Goal: Transaction & Acquisition: Subscribe to service/newsletter

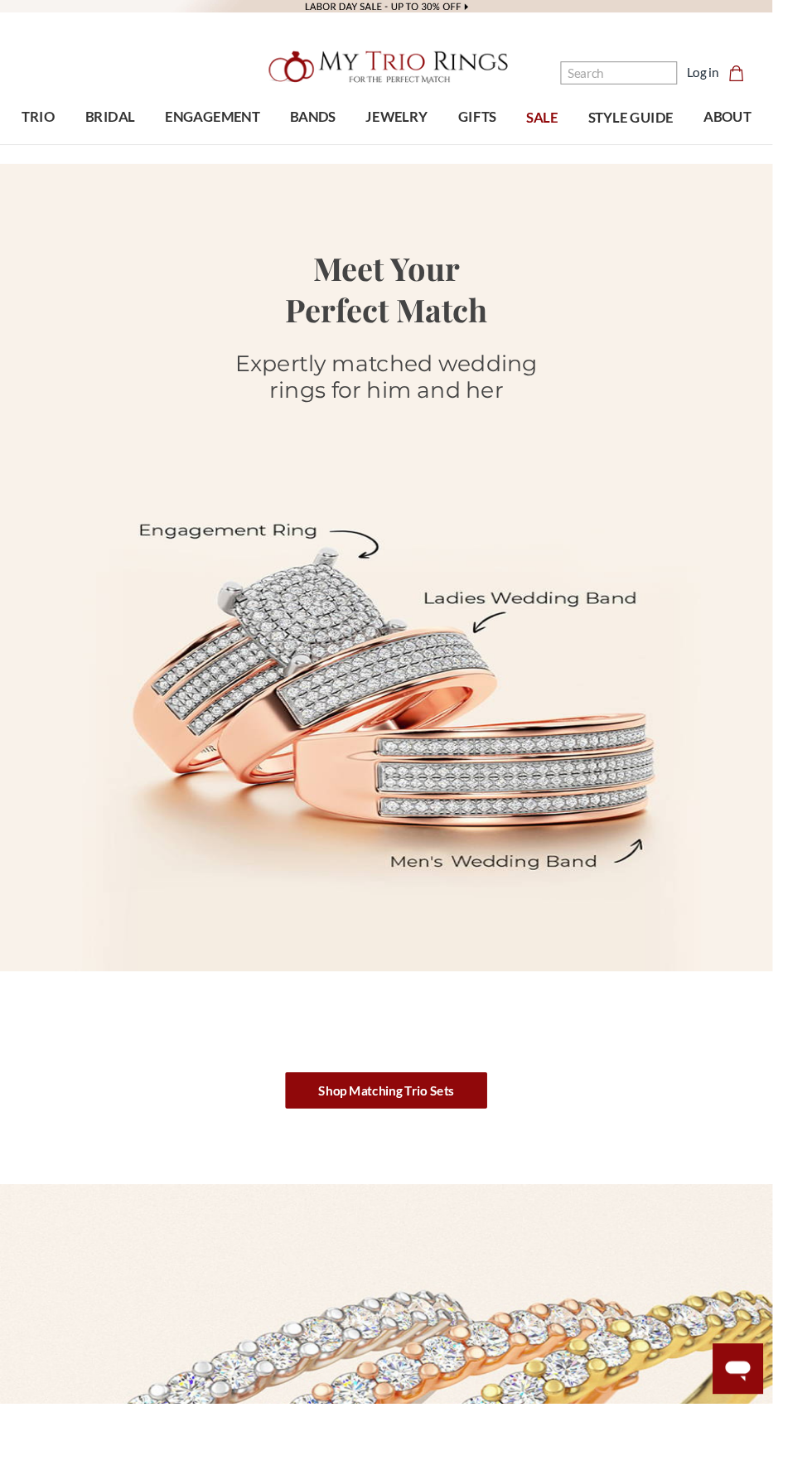
click at [232, 1131] on link at bounding box center [406, 709] width 812 height 1073
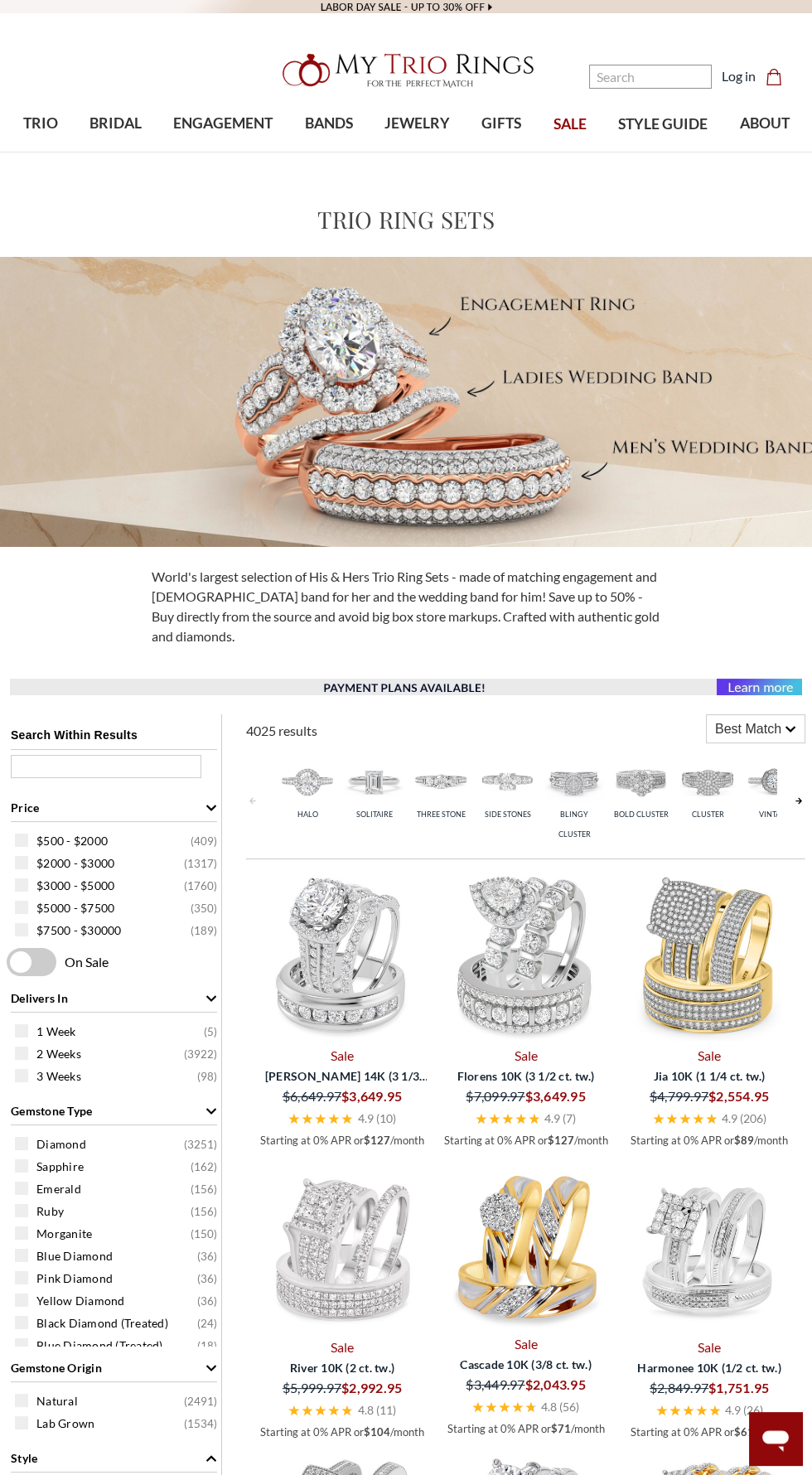
select select "US"
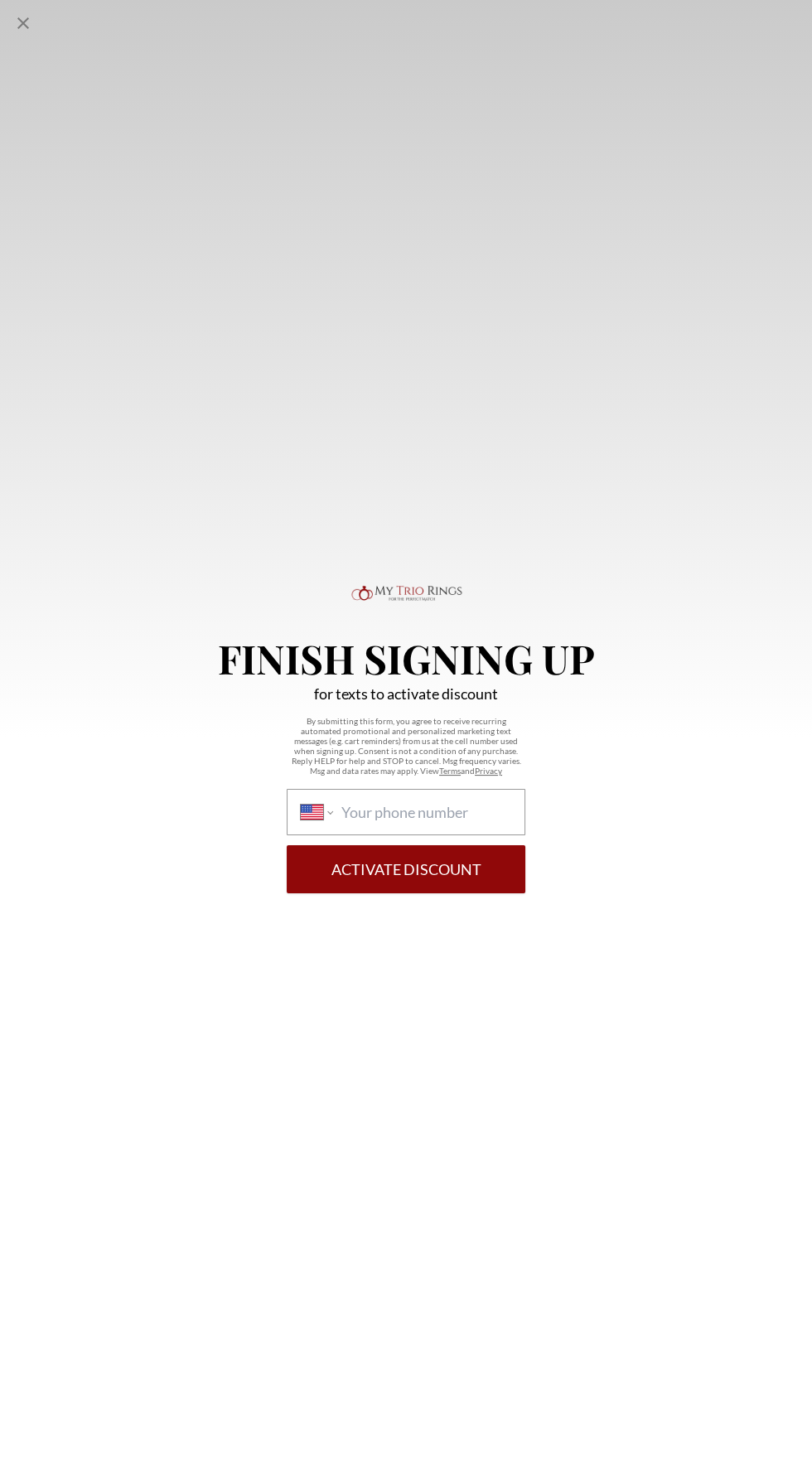
click at [182, 1181] on div "Finish Signing Up for texts to activate discount By submitting this form, you a…" at bounding box center [406, 738] width 812 height 1475
click at [175, 1154] on div "Finish Signing Up for texts to activate discount By submitting this form, you a…" at bounding box center [406, 738] width 812 height 1475
click at [194, 1066] on div "Finish Signing Up for texts to activate discount By submitting this form, you a…" at bounding box center [406, 738] width 812 height 1475
click at [533, 1357] on div "Finish Signing Up for texts to activate discount By submitting this form, you a…" at bounding box center [406, 738] width 812 height 1475
click at [551, 1325] on div "Finish Signing Up for texts to activate discount By submitting this form, you a…" at bounding box center [406, 738] width 812 height 1475
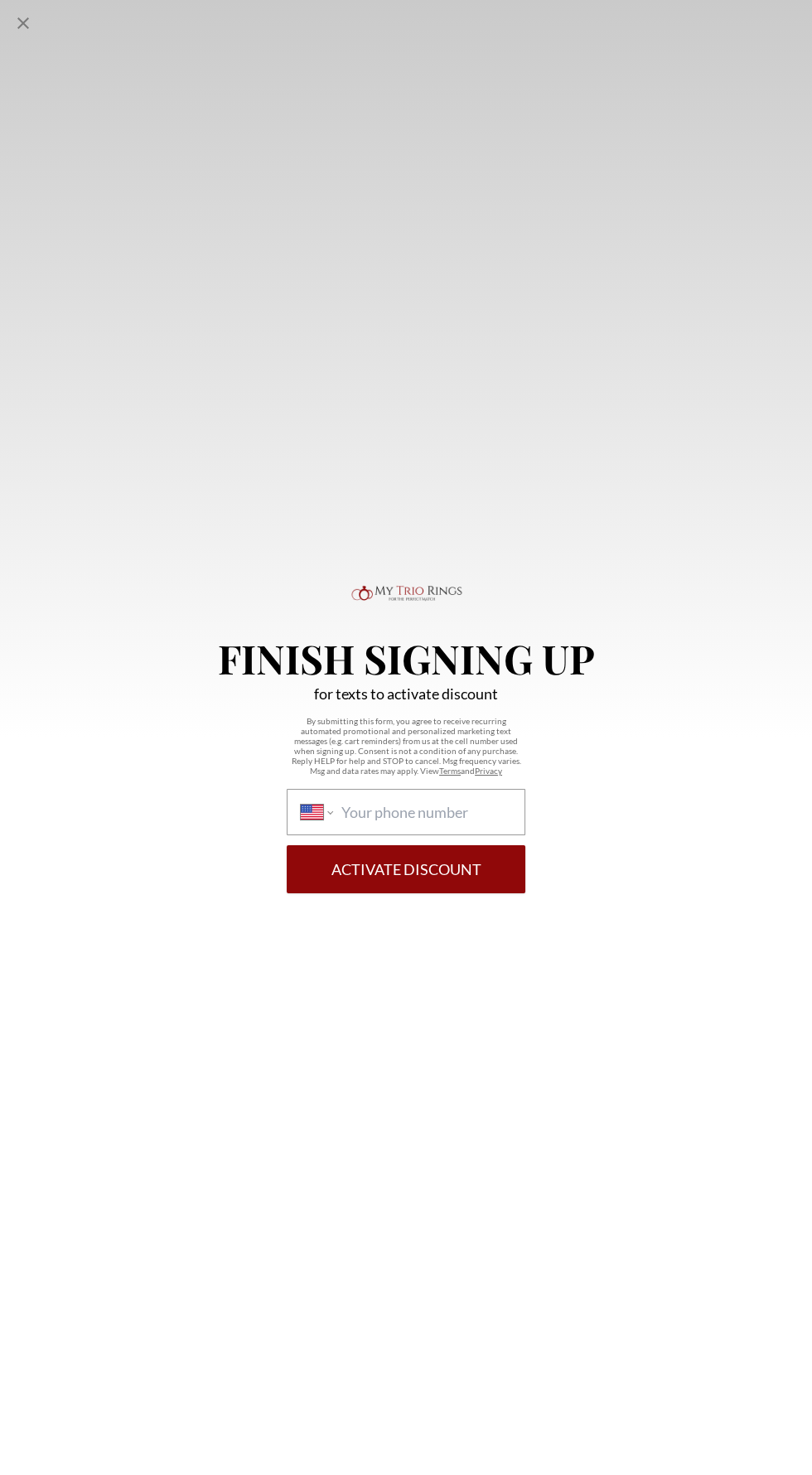
click at [499, 1358] on div "Finish Signing Up for texts to activate discount By submitting this form, you a…" at bounding box center [406, 738] width 812 height 1475
click at [644, 1472] on div "Finish Signing Up for texts to activate discount By submitting this form, you a…" at bounding box center [406, 738] width 812 height 1475
